Goal: Task Accomplishment & Management: Manage account settings

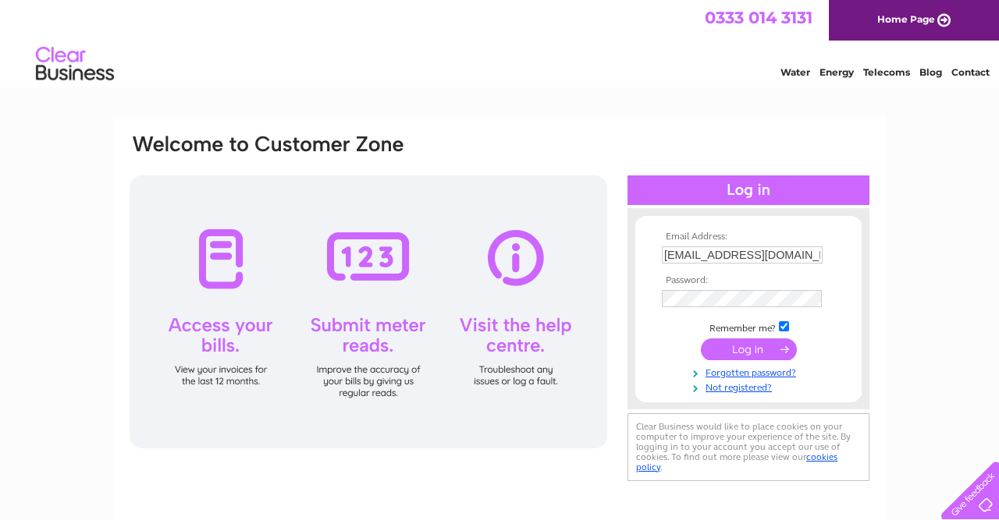
click at [743, 342] on input "submit" at bounding box center [749, 350] width 96 height 22
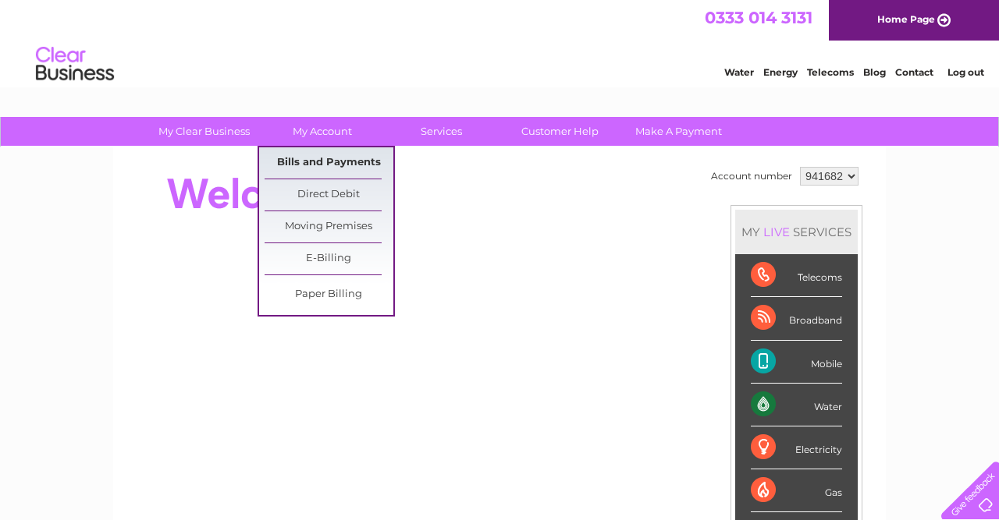
click at [340, 161] on link "Bills and Payments" at bounding box center [328, 162] width 129 height 31
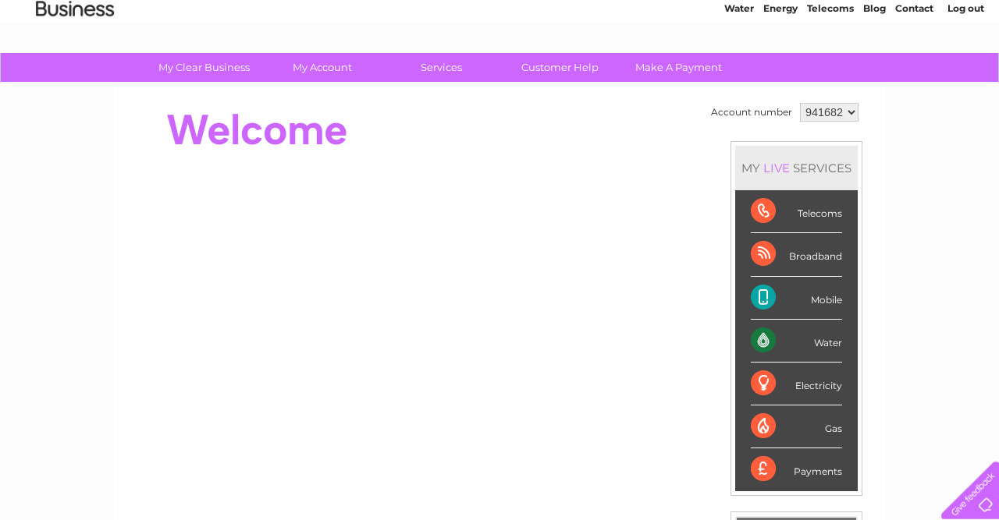
scroll to position [66, 0]
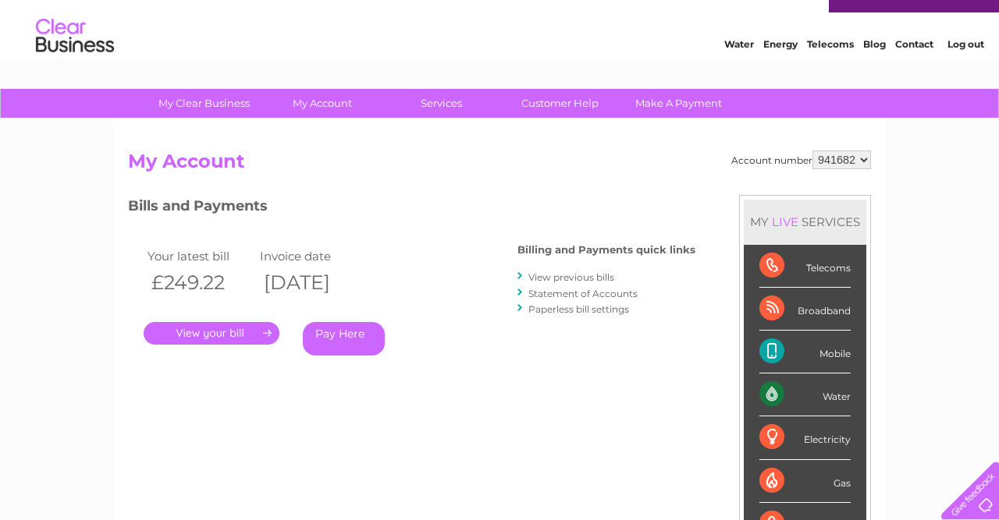
scroll to position [29, 0]
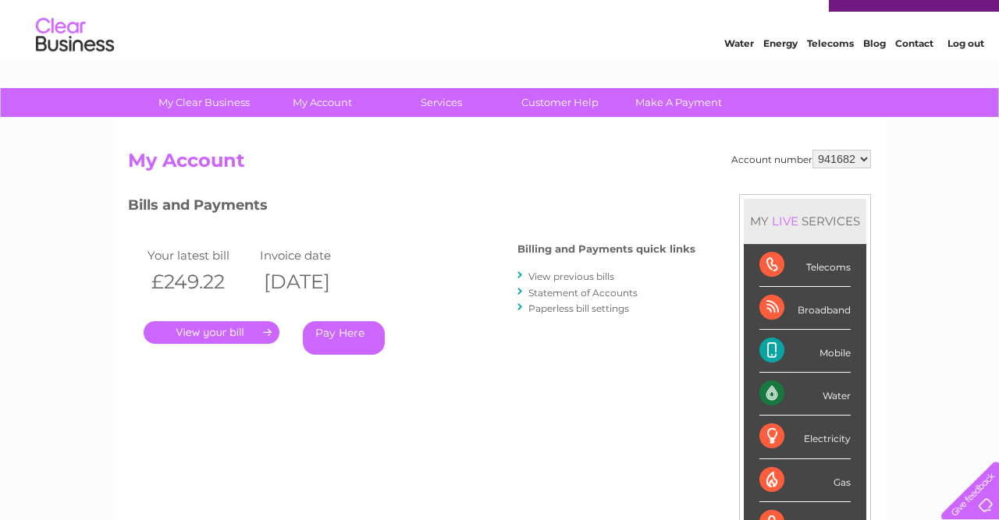
click at [584, 275] on link "View previous bills" at bounding box center [571, 277] width 86 height 12
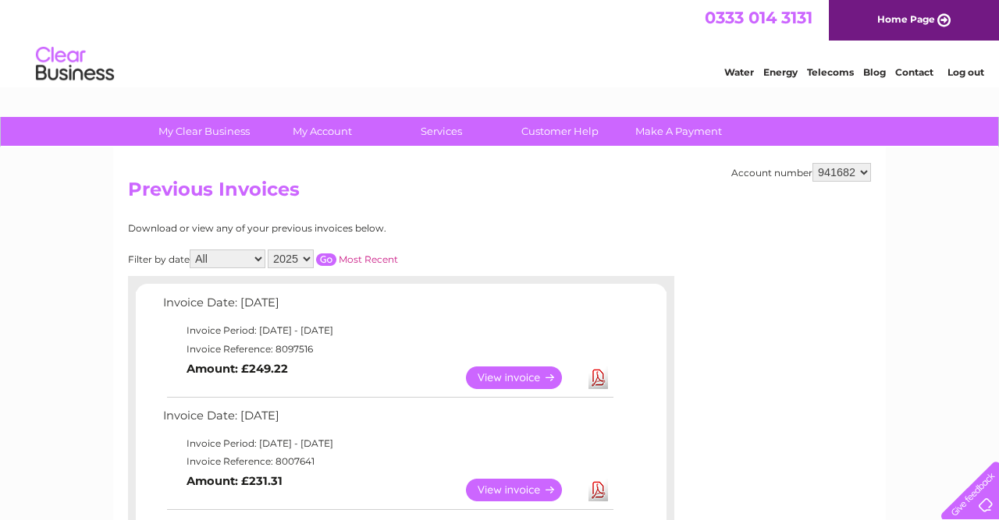
click at [726, 186] on h2 "Previous Invoices" at bounding box center [499, 194] width 743 height 30
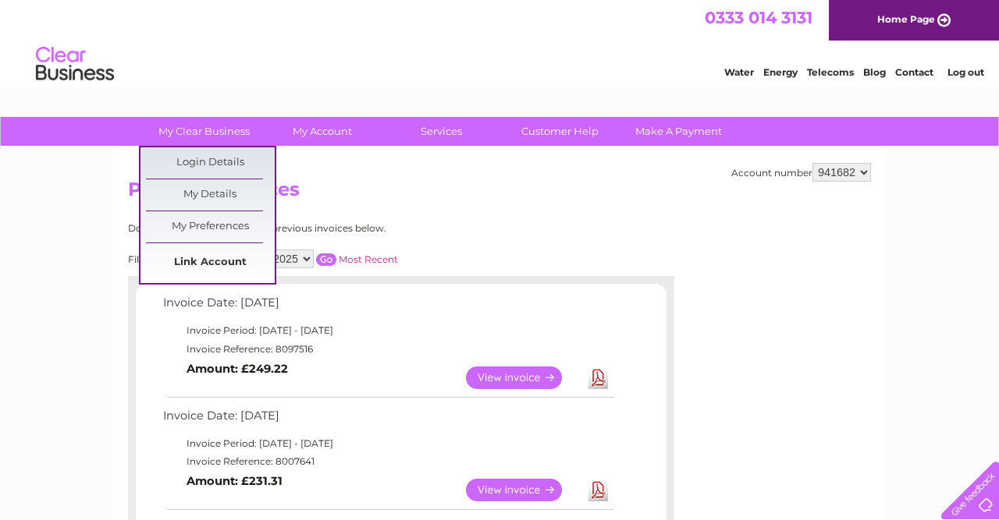
click at [221, 261] on link "Link Account" at bounding box center [210, 262] width 129 height 31
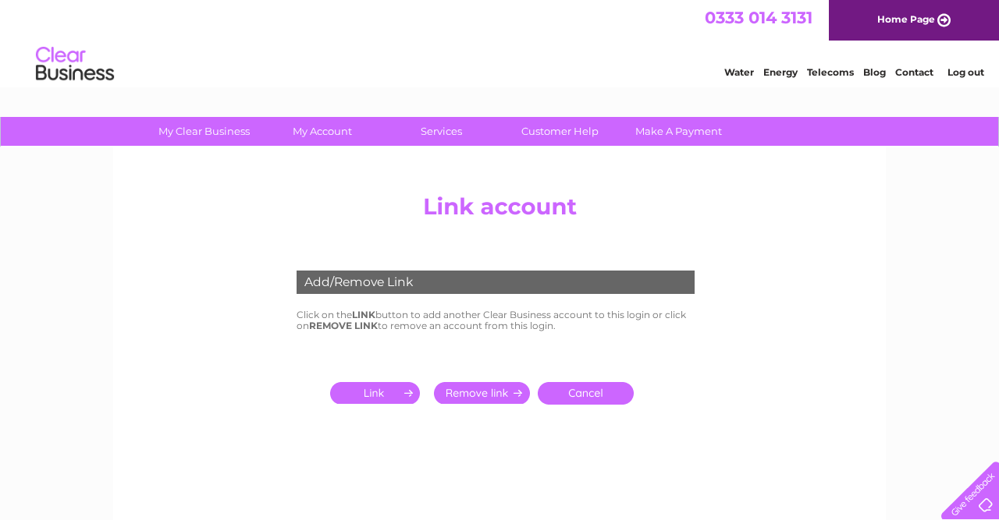
click at [400, 398] on input "submit" at bounding box center [378, 393] width 96 height 22
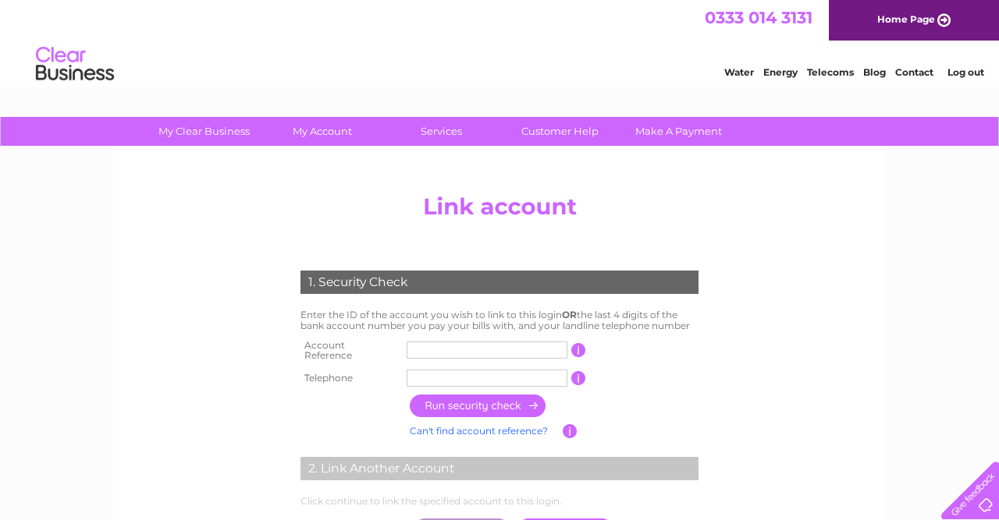
click at [474, 353] on input "text" at bounding box center [486, 350] width 161 height 17
click at [527, 346] on input "text" at bounding box center [486, 350] width 161 height 17
click at [520, 346] on input "text" at bounding box center [486, 350] width 161 height 17
type input "30292035"
click at [545, 374] on input "text" at bounding box center [486, 378] width 161 height 17
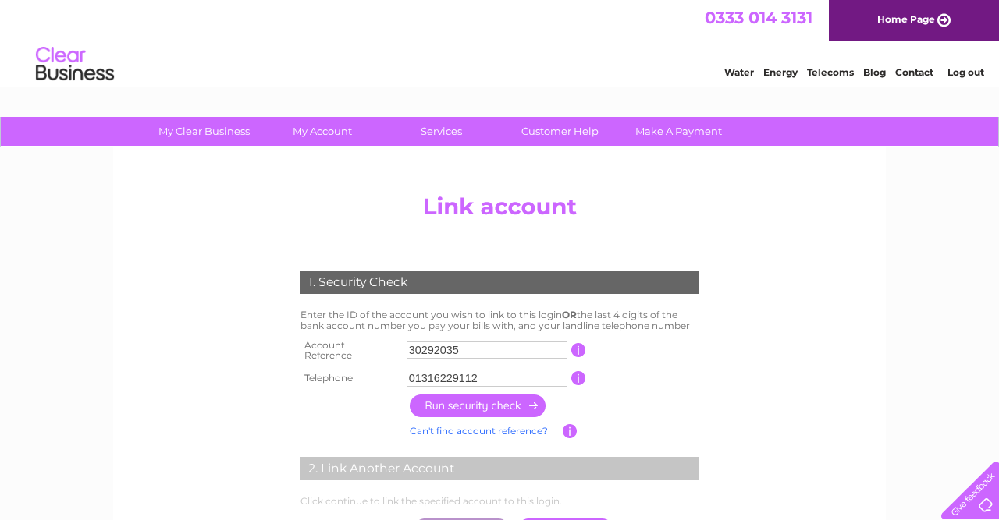
click at [519, 408] on input "button" at bounding box center [478, 406] width 137 height 23
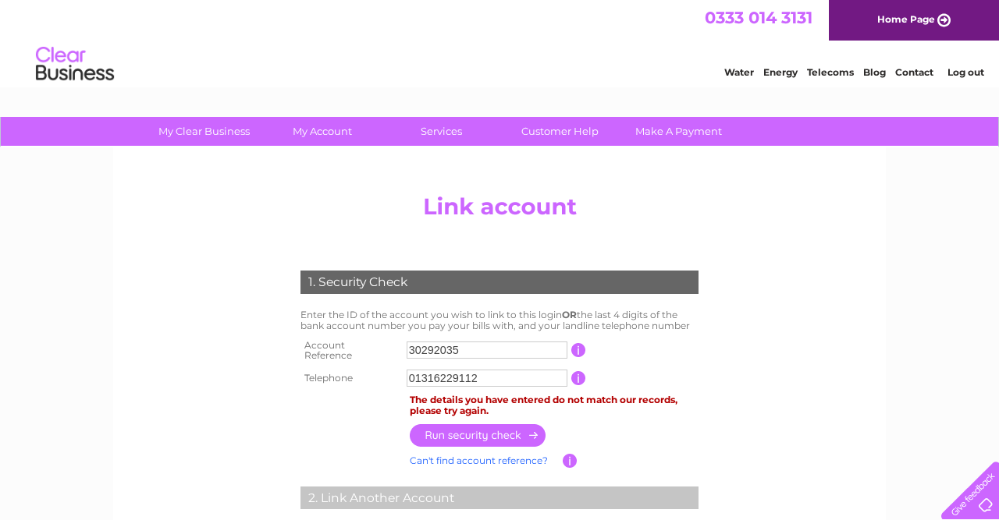
drag, startPoint x: 510, startPoint y: 375, endPoint x: 342, endPoint y: 379, distance: 168.6
click at [406, 379] on input "01316229112" at bounding box center [486, 378] width 161 height 17
click at [514, 432] on input "button" at bounding box center [478, 435] width 137 height 23
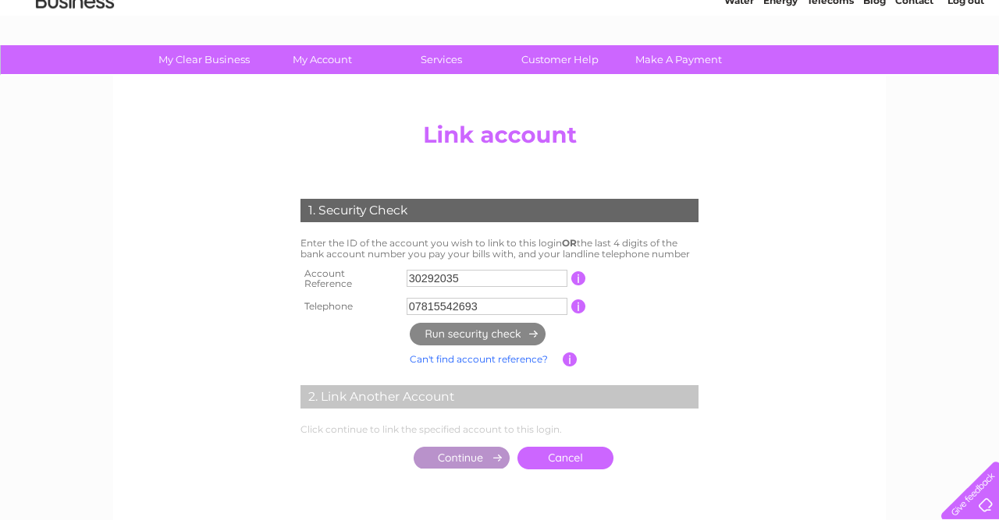
scroll to position [70, 0]
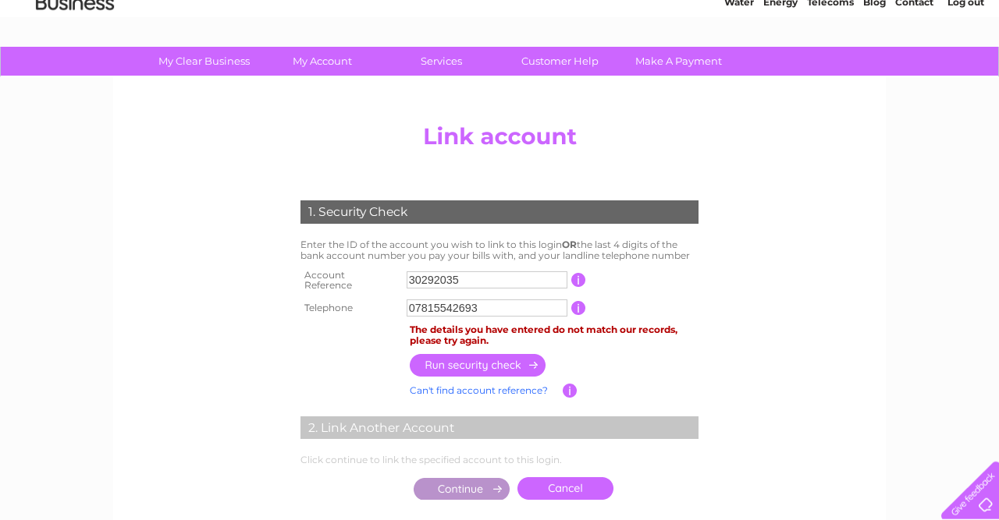
drag, startPoint x: 473, startPoint y: 276, endPoint x: 322, endPoint y: 296, distance: 151.9
click at [406, 289] on input "30292035" at bounding box center [486, 279] width 161 height 17
click at [417, 281] on input "30292035" at bounding box center [486, 279] width 161 height 17
click at [580, 280] on input "button" at bounding box center [578, 280] width 15 height 14
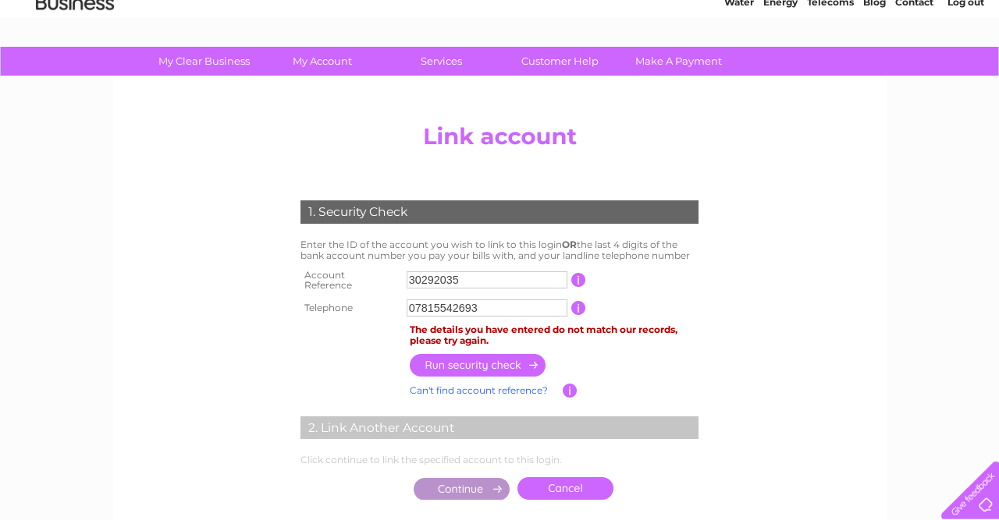
click at [580, 280] on input "button" at bounding box center [578, 280] width 15 height 14
click at [640, 296] on td "1 of the landline telephone numbers you have given us" at bounding box center [644, 308] width 116 height 25
drag, startPoint x: 508, startPoint y: 307, endPoint x: 341, endPoint y: 290, distance: 167.7
click at [406, 300] on input "07815542693" at bounding box center [486, 308] width 161 height 17
type input "01316629112"
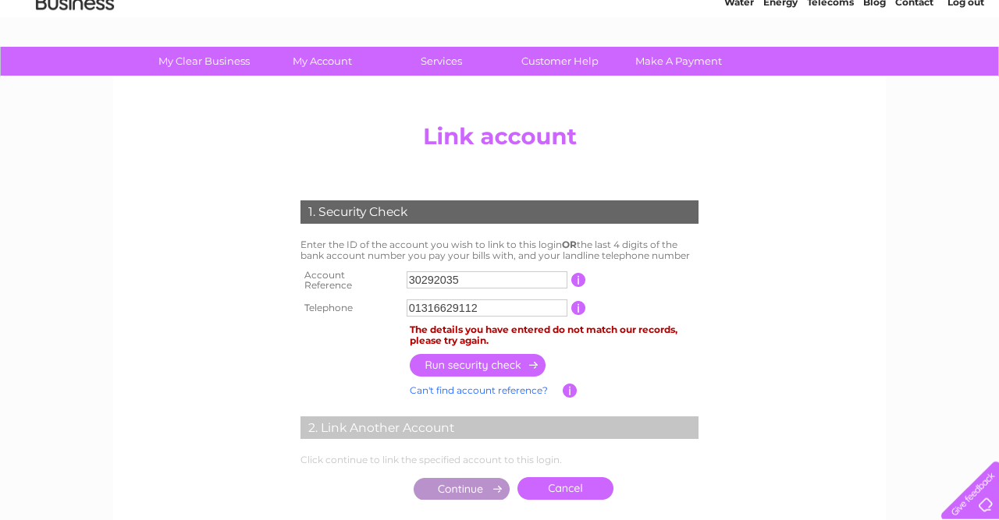
click at [487, 281] on input "30292035" at bounding box center [486, 279] width 161 height 17
click at [493, 360] on input "button" at bounding box center [478, 365] width 137 height 23
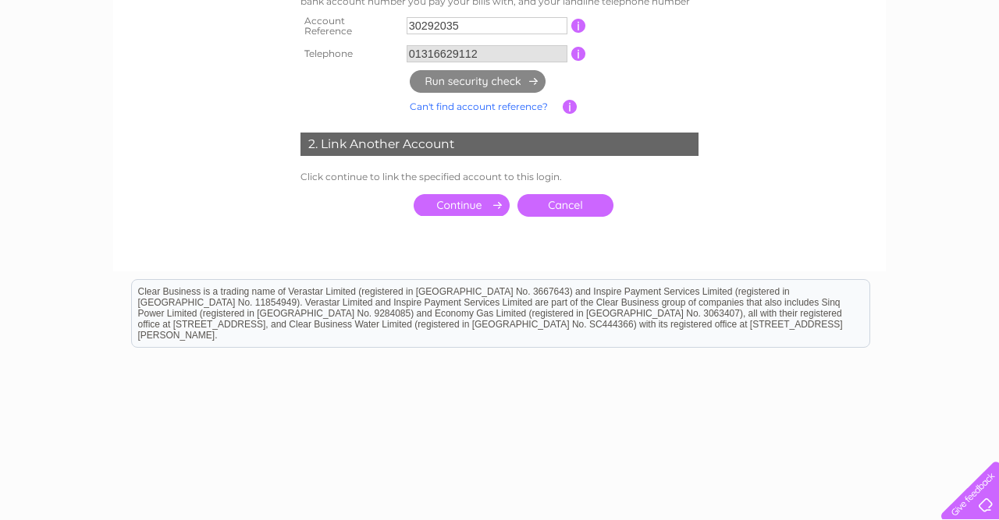
scroll to position [240, 0]
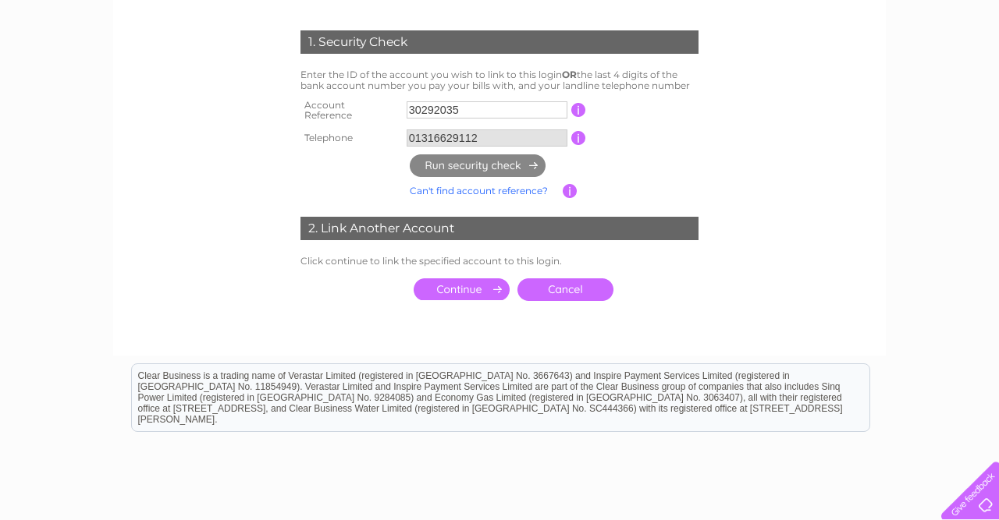
click at [467, 282] on input "submit" at bounding box center [461, 290] width 96 height 22
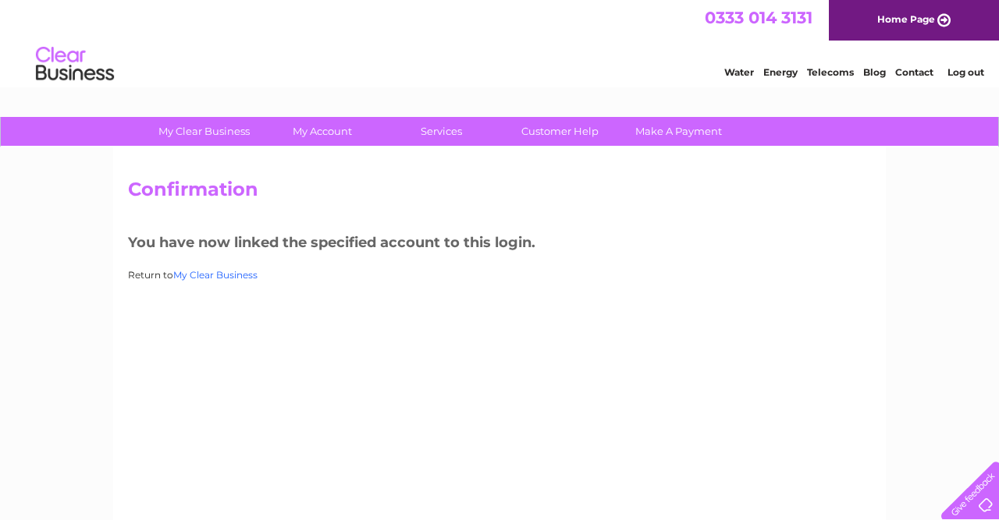
click at [211, 274] on link "My Clear Business" at bounding box center [215, 275] width 84 height 12
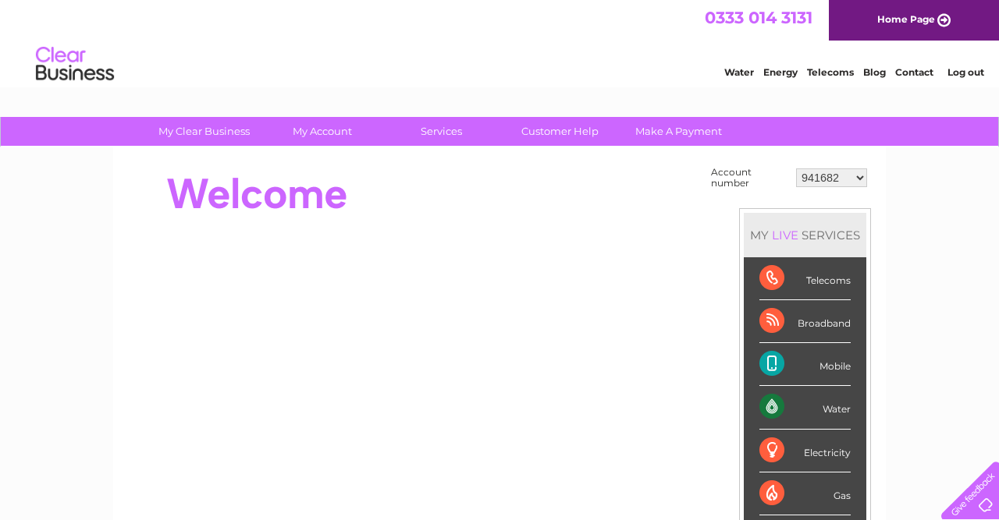
click at [796, 169] on select "941682 998334 30292035" at bounding box center [831, 178] width 71 height 19
select select "30292035"
click option "30292035" at bounding box center [0, 0] width 0 height 0
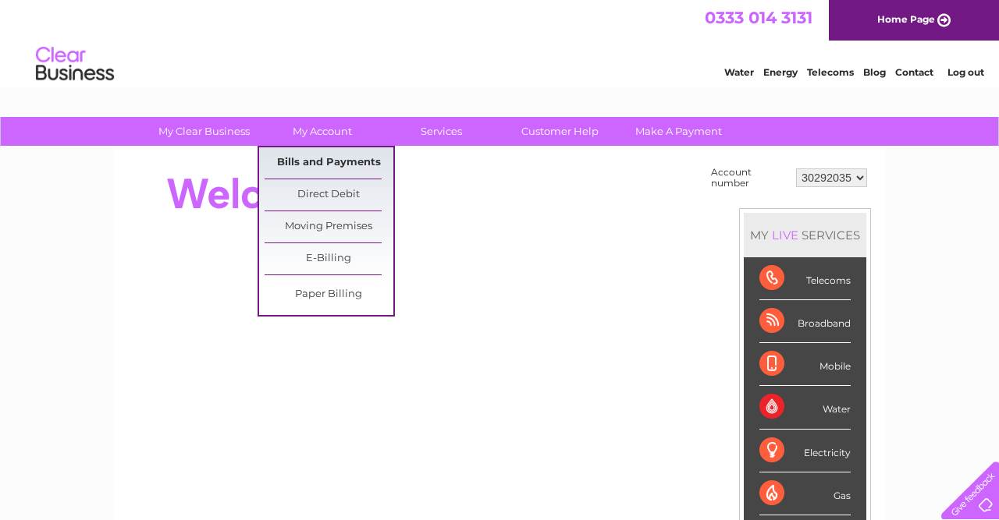
click at [344, 166] on link "Bills and Payments" at bounding box center [328, 162] width 129 height 31
